Goal: Task Accomplishment & Management: Manage account settings

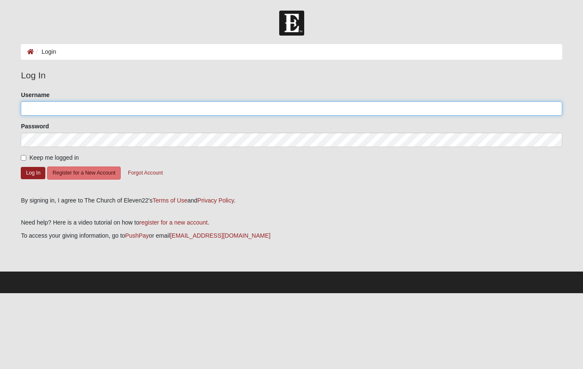
click at [50, 110] on input "Username" at bounding box center [291, 108] width 541 height 14
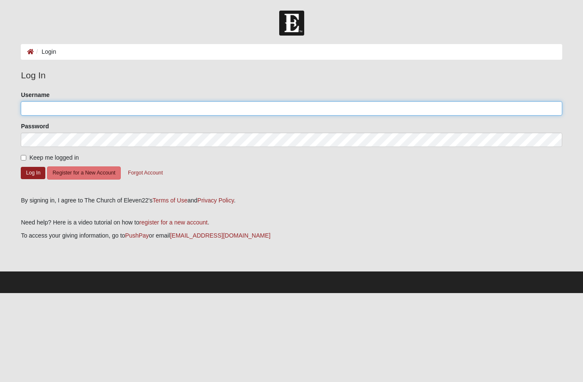
type input "[EMAIL_ADDRESS][DOMAIN_NAME]"
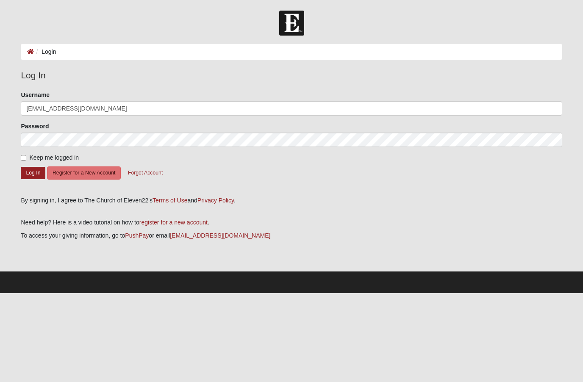
click at [26, 160] on input "Keep me logged in" at bounding box center [24, 158] width 6 height 6
checkbox input "true"
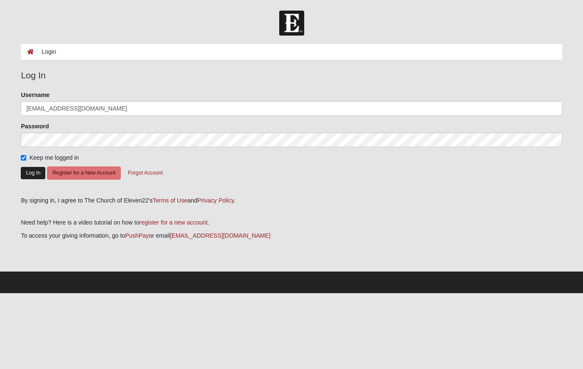
click at [35, 178] on button "Log In" at bounding box center [33, 173] width 25 height 12
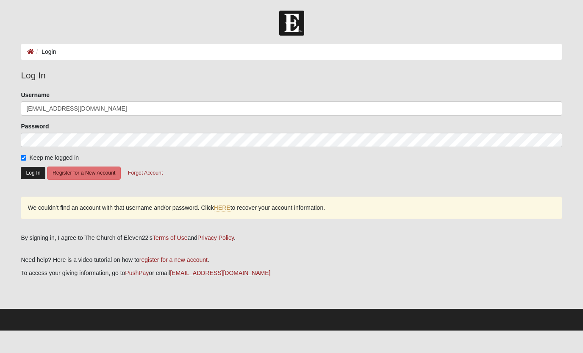
click at [34, 175] on button "Log In" at bounding box center [33, 173] width 25 height 12
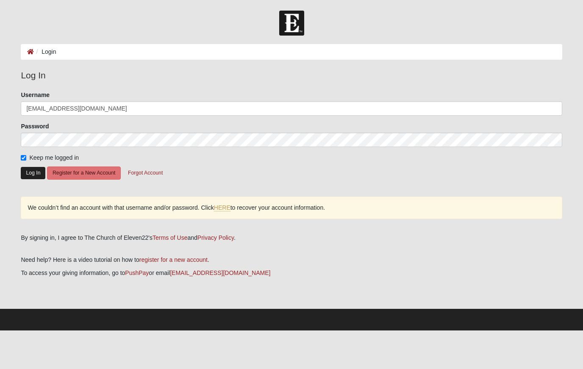
click at [35, 175] on button "Log In" at bounding box center [33, 173] width 25 height 12
click at [230, 208] on link "HERE" at bounding box center [222, 207] width 17 height 7
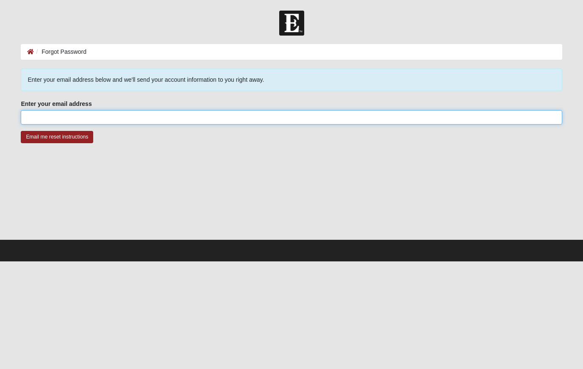
click at [48, 117] on input "Enter your email address" at bounding box center [291, 117] width 541 height 14
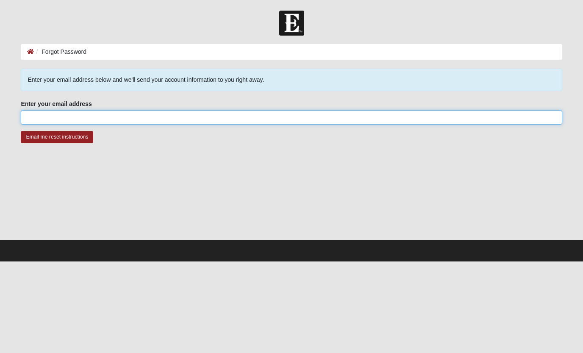
click at [44, 122] on input "Enter your email address" at bounding box center [291, 117] width 541 height 14
type input "[EMAIL_ADDRESS][DOMAIN_NAME]"
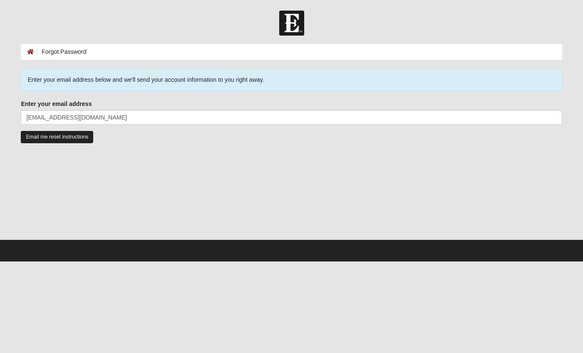
click at [49, 140] on input "Email me reset instructions" at bounding box center [57, 137] width 72 height 12
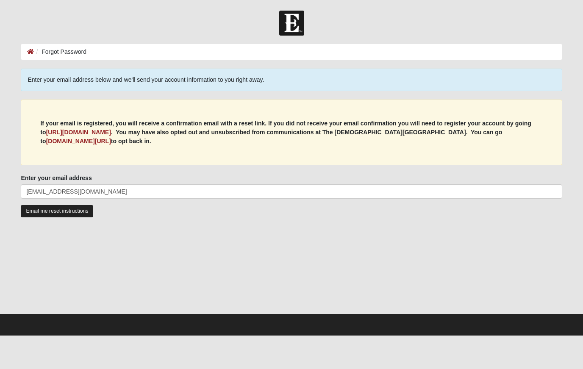
click at [63, 208] on input "Email me reset instructions" at bounding box center [57, 211] width 72 height 12
